Goal: Task Accomplishment & Management: Use online tool/utility

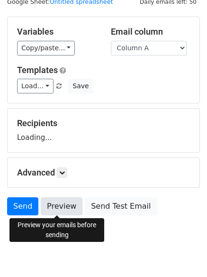
scroll to position [54, 0]
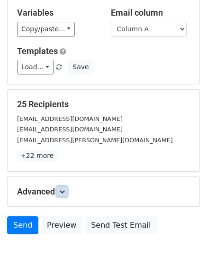
click at [61, 190] on icon at bounding box center [62, 192] width 6 height 6
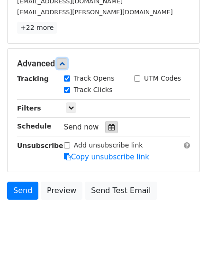
scroll to position [182, 0]
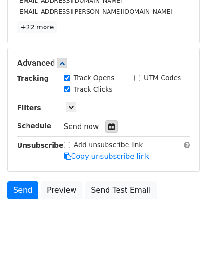
click at [108, 128] on icon at bounding box center [111, 126] width 6 height 7
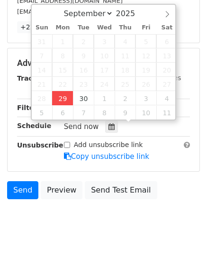
type input "2025-09-29 12:00"
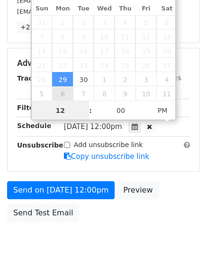
scroll to position [0, 0]
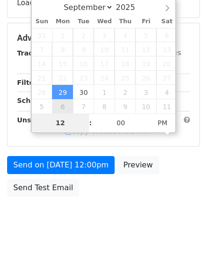
type input "4"
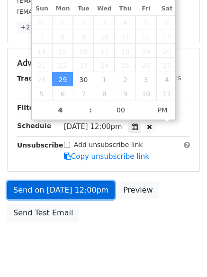
type input "2025-09-29 16:00"
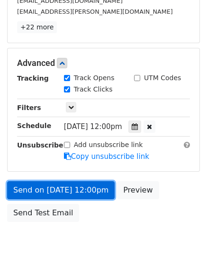
click at [56, 185] on link "Send on Sep 29 at 12:00pm" at bounding box center [61, 190] width 108 height 18
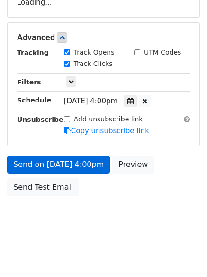
scroll to position [169, 0]
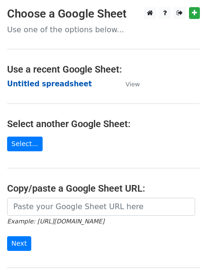
click at [16, 81] on strong "Untitled spreadsheet" at bounding box center [49, 84] width 85 height 9
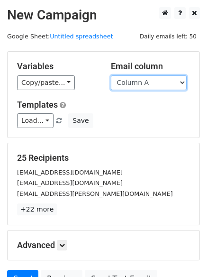
click at [141, 84] on select "Column A Column B Column C Column D Column E Column F" at bounding box center [149, 82] width 76 height 15
select select "Column B"
click at [111, 75] on select "Column A Column B Column C Column D Column E Column F" at bounding box center [149, 82] width 76 height 15
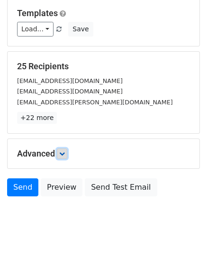
click at [64, 151] on icon at bounding box center [62, 154] width 6 height 6
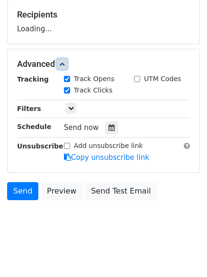
scroll to position [144, 0]
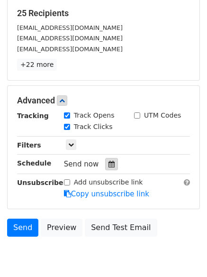
click at [108, 162] on icon at bounding box center [111, 164] width 6 height 7
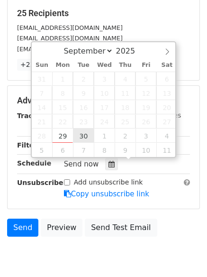
type input "2025-09-30 12:00"
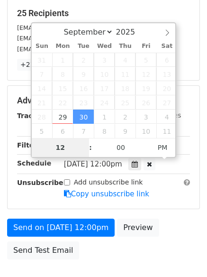
type input "5"
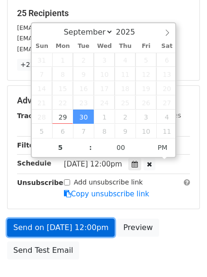
type input "2025-09-30 17:00"
click at [70, 220] on link "Send on Sep 30 at 12:00pm" at bounding box center [61, 227] width 108 height 18
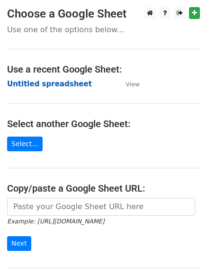
click at [25, 83] on strong "Untitled spreadsheet" at bounding box center [49, 84] width 85 height 9
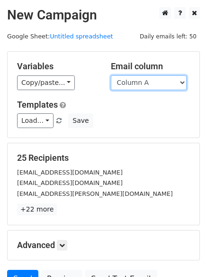
click at [143, 81] on select "Column A Column B Column C Column D Column E Column F" at bounding box center [149, 82] width 76 height 15
select select "Column C"
click at [111, 75] on select "Column A Column B Column C Column D Column E Column F" at bounding box center [149, 82] width 76 height 15
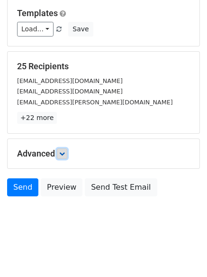
click at [61, 155] on icon at bounding box center [62, 154] width 6 height 6
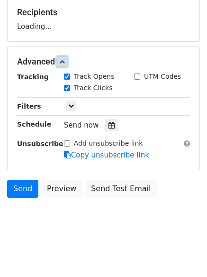
scroll to position [146, 0]
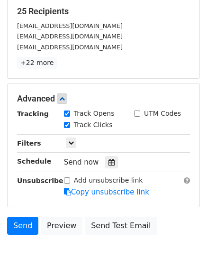
click at [108, 156] on div "Send now" at bounding box center [119, 162] width 111 height 13
click at [108, 157] on div at bounding box center [111, 162] width 13 height 12
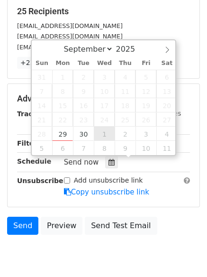
type input "2025-10-01 12:00"
select select "9"
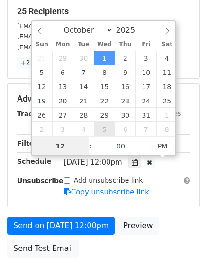
scroll to position [0, 0]
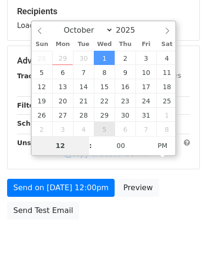
type input "6"
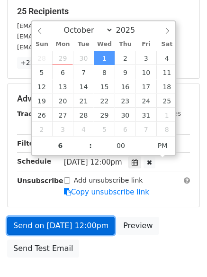
type input "2025-10-01 18:00"
click at [63, 221] on link "Send on Oct 1 at 12:00pm" at bounding box center [61, 226] width 108 height 18
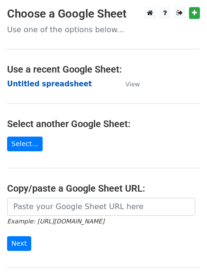
click at [27, 83] on strong "Untitled spreadsheet" at bounding box center [49, 84] width 85 height 9
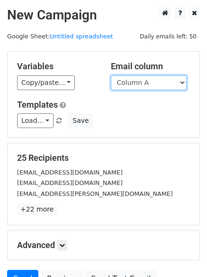
click at [136, 85] on select "Column A Column B Column C Column D Column E Column F" at bounding box center [149, 82] width 76 height 15
select select "Column D"
click at [111, 75] on select "Column A Column B Column C Column D Column E Column F" at bounding box center [149, 82] width 76 height 15
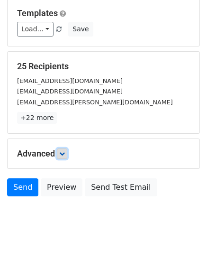
click at [64, 153] on icon at bounding box center [62, 154] width 6 height 6
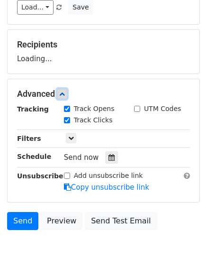
scroll to position [140, 0]
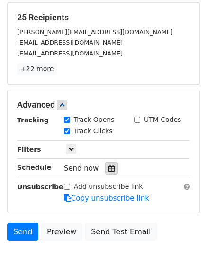
click at [110, 171] on icon at bounding box center [111, 168] width 6 height 7
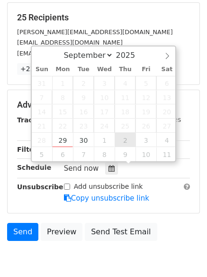
type input "2025-10-02 12:00"
select select "9"
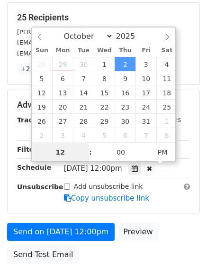
scroll to position [0, 0]
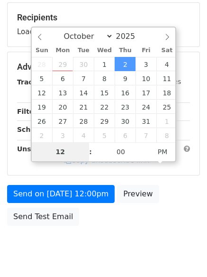
type input "7"
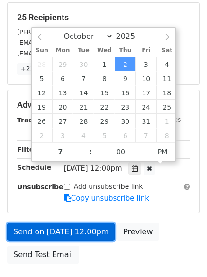
type input "2025-10-02 19:00"
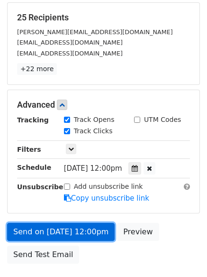
click at [58, 223] on link "Send on Oct 2 at 12:00pm" at bounding box center [61, 232] width 108 height 18
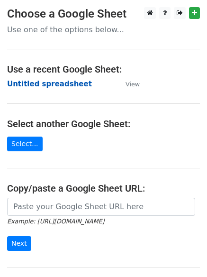
click at [28, 81] on strong "Untitled spreadsheet" at bounding box center [49, 84] width 85 height 9
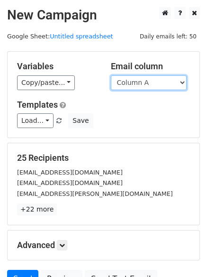
click at [131, 84] on select "Column A Column B Column C Column D Column E Column F" at bounding box center [149, 82] width 76 height 15
select select "Column E"
click at [111, 75] on select "Column A Column B Column C Column D Column E Column F" at bounding box center [149, 82] width 76 height 15
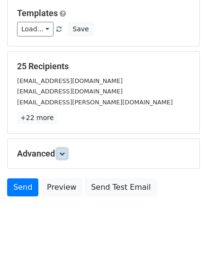
click at [66, 156] on link at bounding box center [62, 153] width 10 height 10
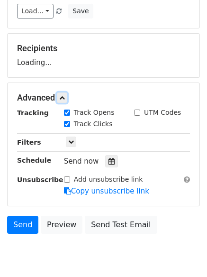
scroll to position [135, 0]
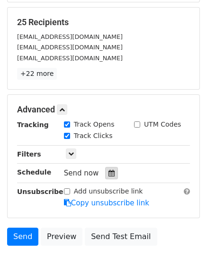
click at [108, 171] on icon at bounding box center [111, 173] width 6 height 7
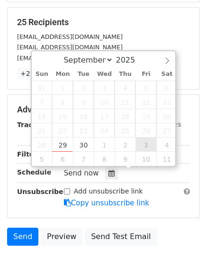
type input "2025-10-03 12:00"
select select "9"
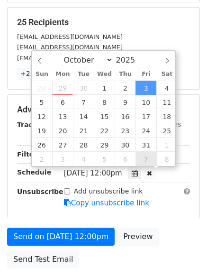
scroll to position [0, 0]
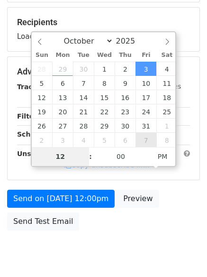
type input "8"
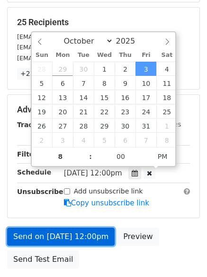
type input "2025-10-03 20:00"
click at [72, 242] on link "Send on Oct 3 at 12:00pm" at bounding box center [61, 236] width 108 height 18
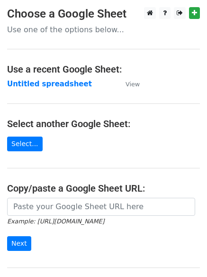
click at [51, 90] on main "Choose a Google Sheet Use one of the options below... Use a recent Google Sheet…" at bounding box center [103, 154] width 207 height 294
click at [51, 86] on strong "Untitled spreadsheet" at bounding box center [49, 84] width 85 height 9
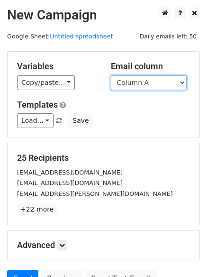
click at [141, 88] on select "Column A Column B Column C Column D Column E Column F" at bounding box center [149, 82] width 76 height 15
select select "Column F"
click at [111, 75] on select "Column A Column B Column C Column D Column E Column F" at bounding box center [149, 82] width 76 height 15
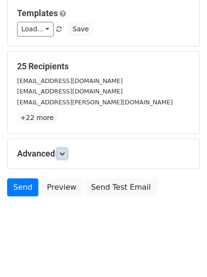
click at [63, 151] on icon at bounding box center [62, 154] width 6 height 6
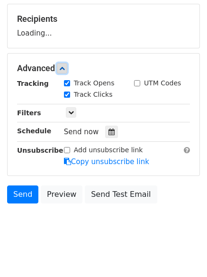
scroll to position [139, 0]
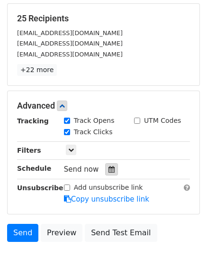
click at [108, 168] on icon at bounding box center [111, 169] width 6 height 7
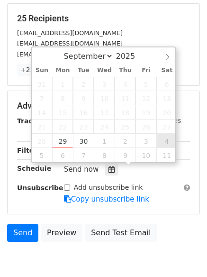
type input "[DATE] 12:00"
select select "9"
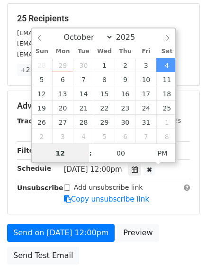
scroll to position [0, 0]
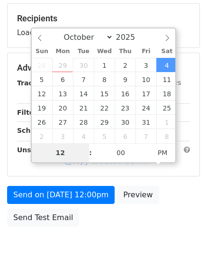
type input "9"
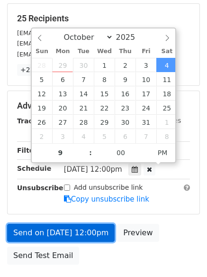
type input "[DATE] 21:00"
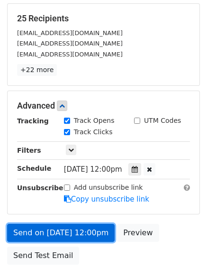
click at [66, 234] on link "Send on [DATE] 12:00pm" at bounding box center [61, 233] width 108 height 18
